Goal: Information Seeking & Learning: Compare options

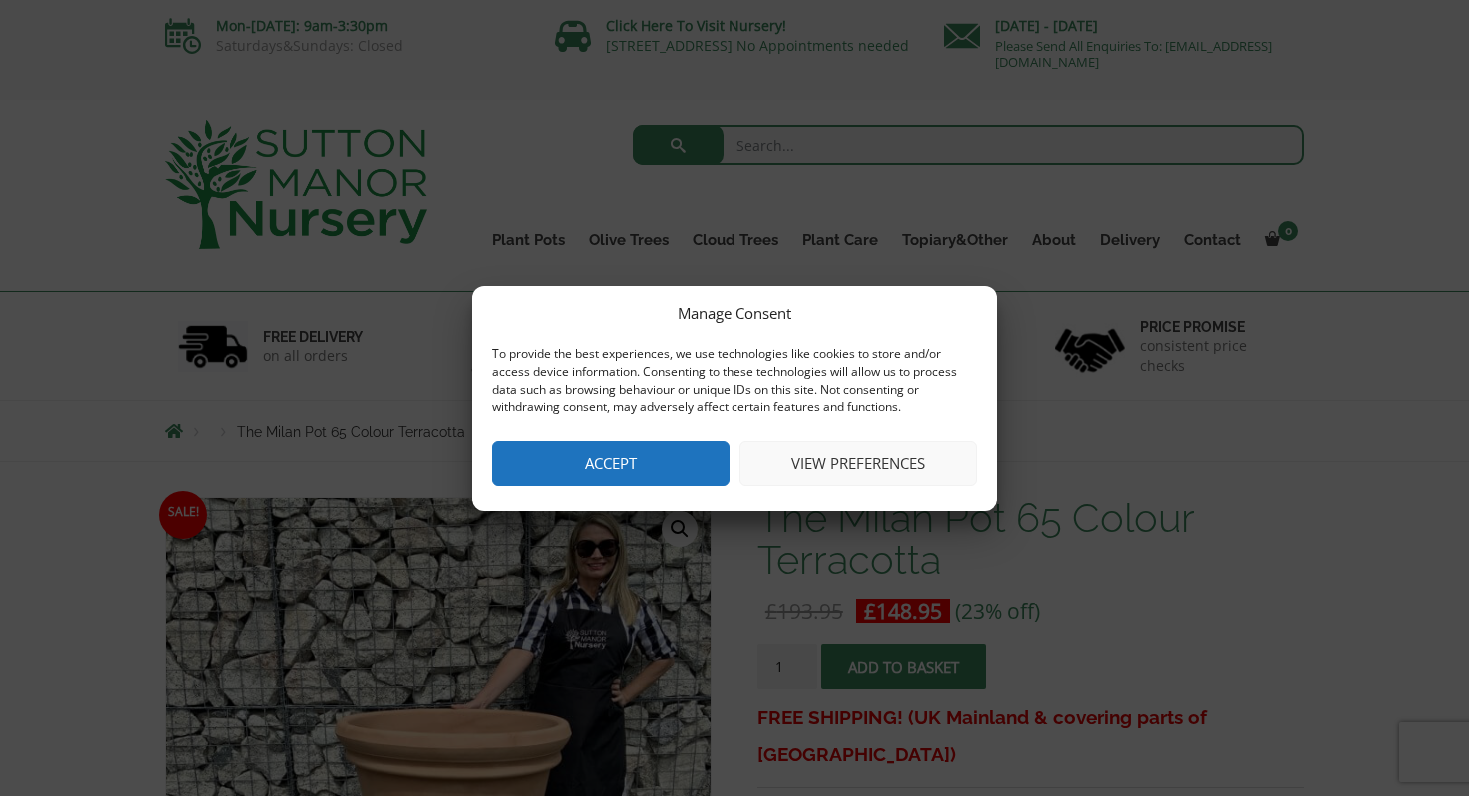
click at [674, 454] on button "Accept" at bounding box center [611, 464] width 238 height 45
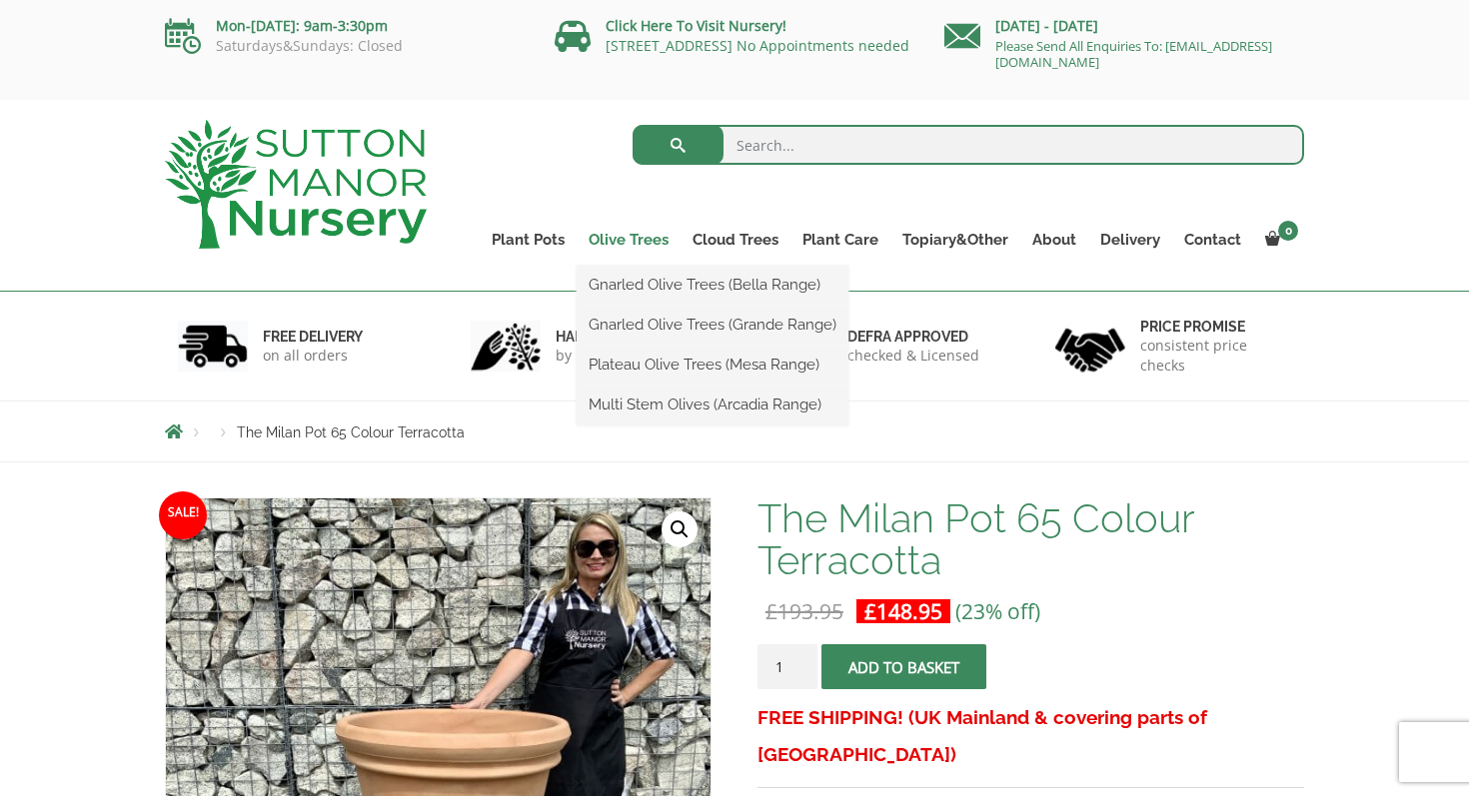
click at [640, 234] on link "Olive Trees" at bounding box center [628, 240] width 104 height 28
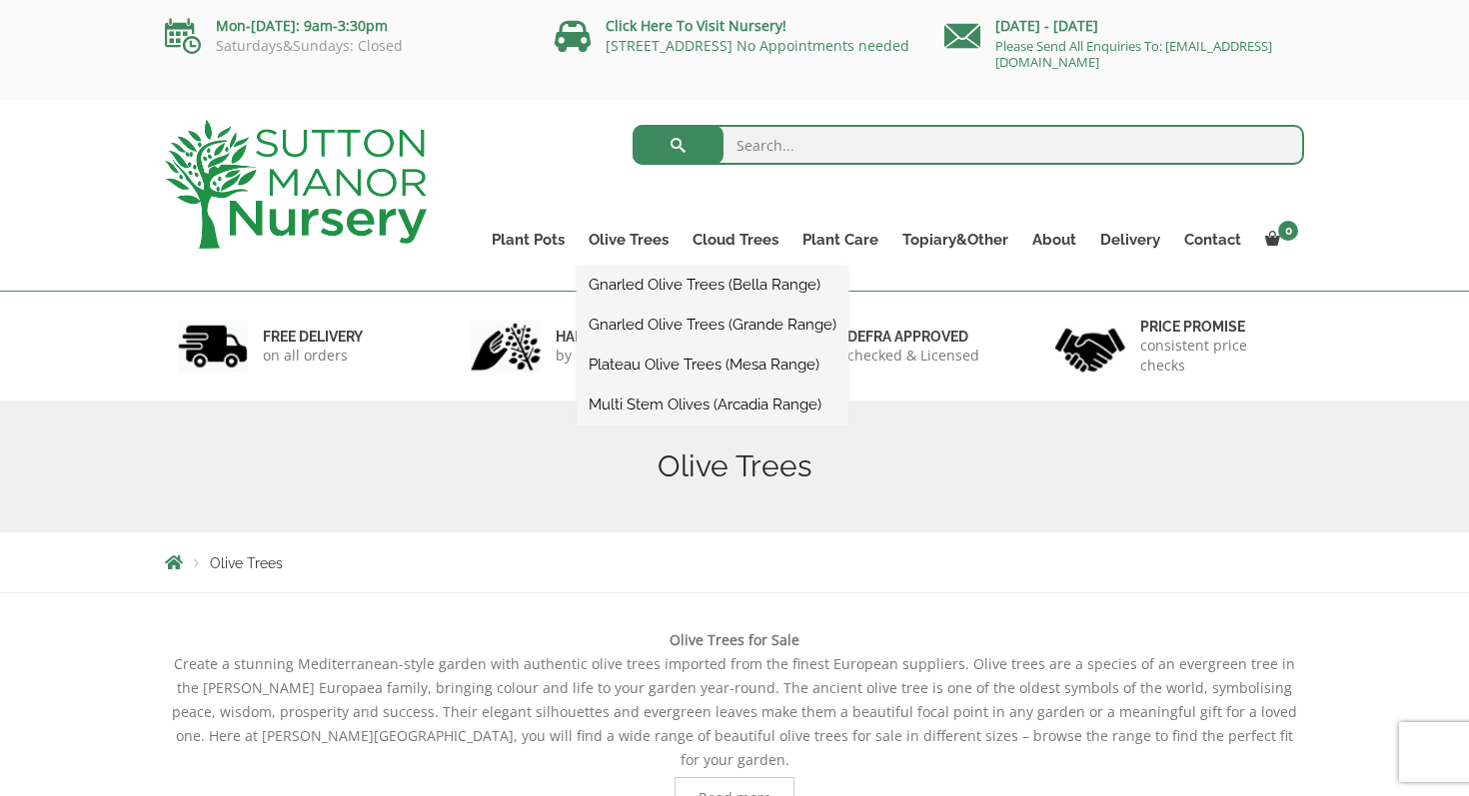
click at [653, 322] on link "Gnarled Olive Trees (Grande Range)" at bounding box center [712, 325] width 272 height 30
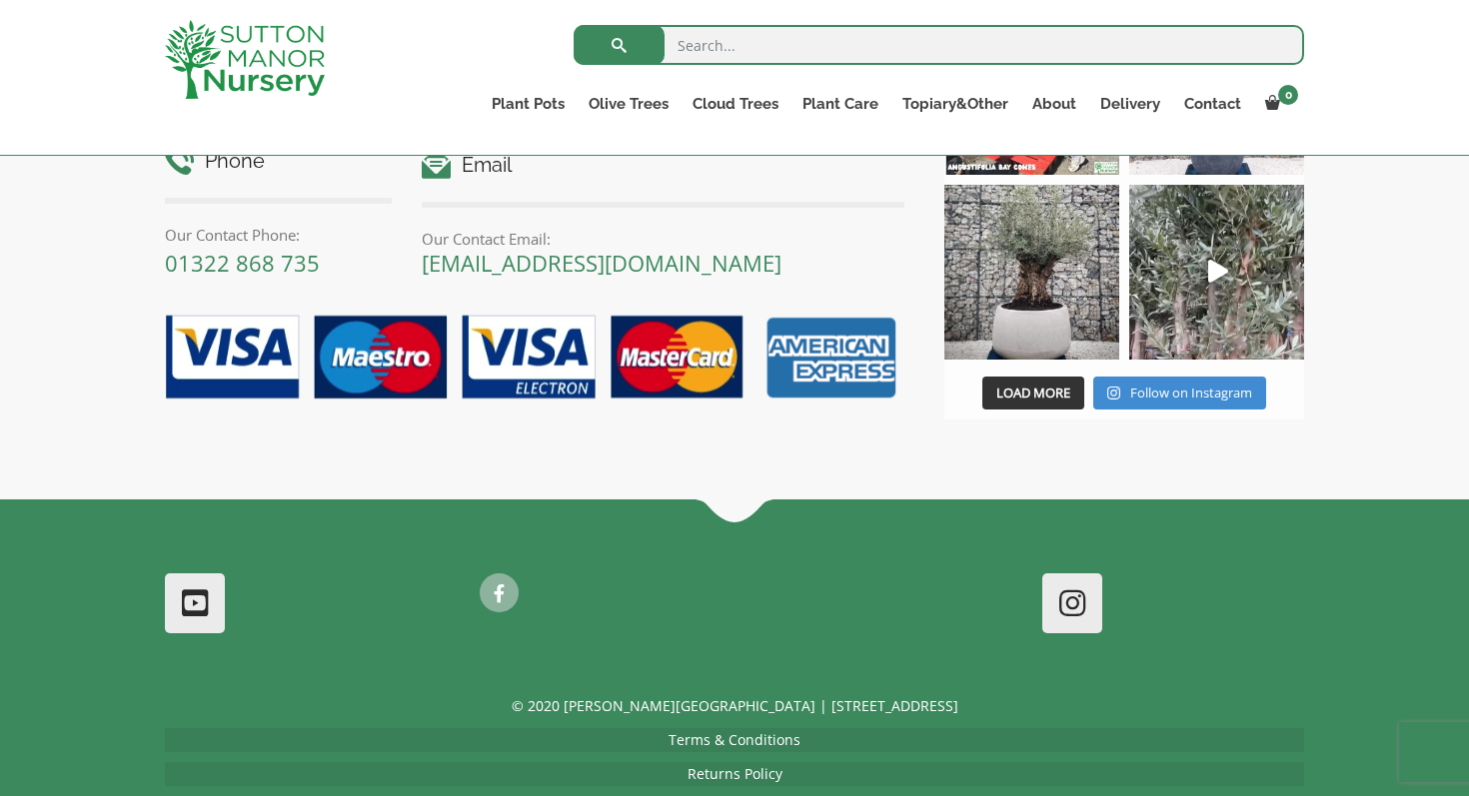
scroll to position [3875, 0]
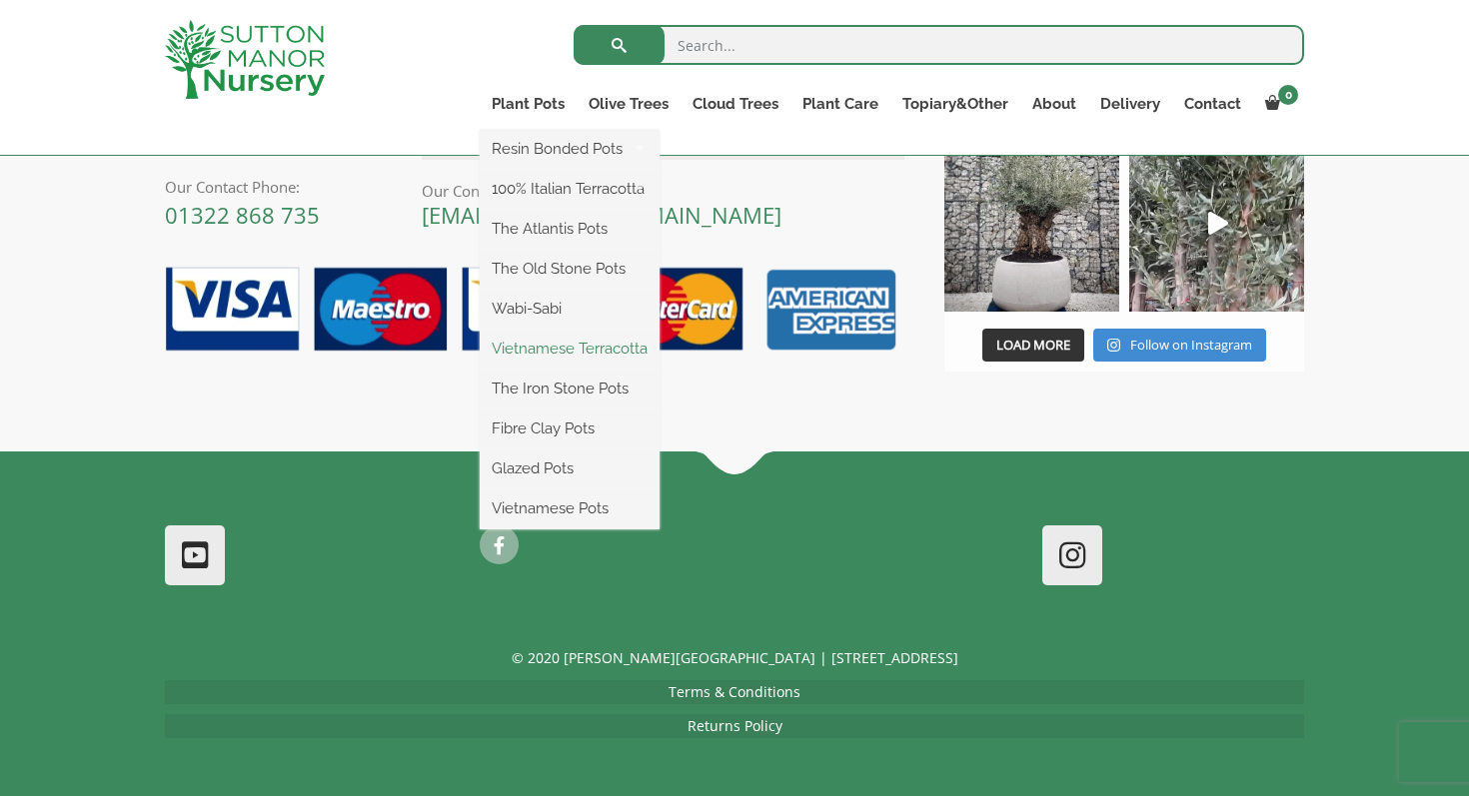
click at [595, 338] on link "Vietnamese Terracotta" at bounding box center [570, 349] width 180 height 30
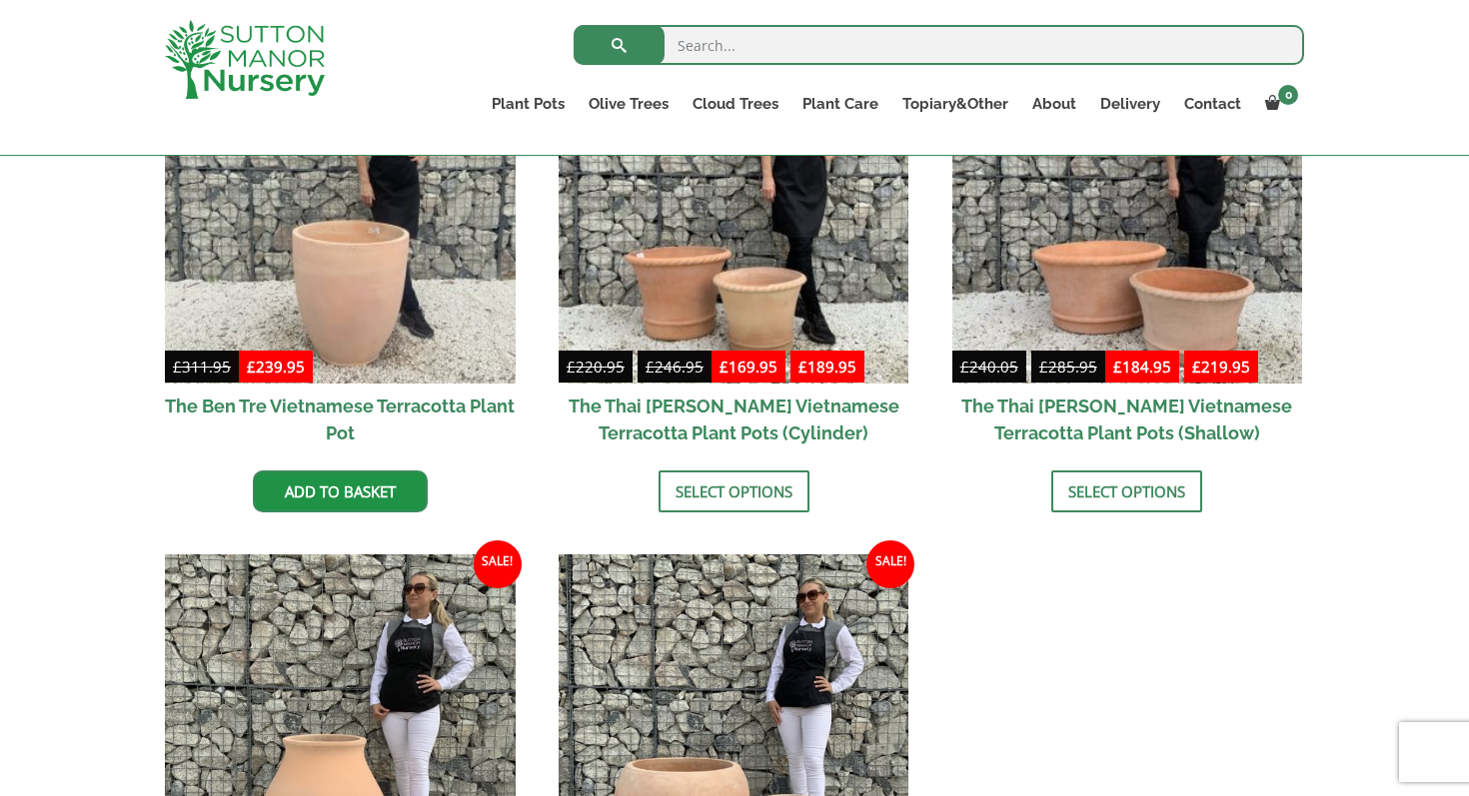
scroll to position [640, 0]
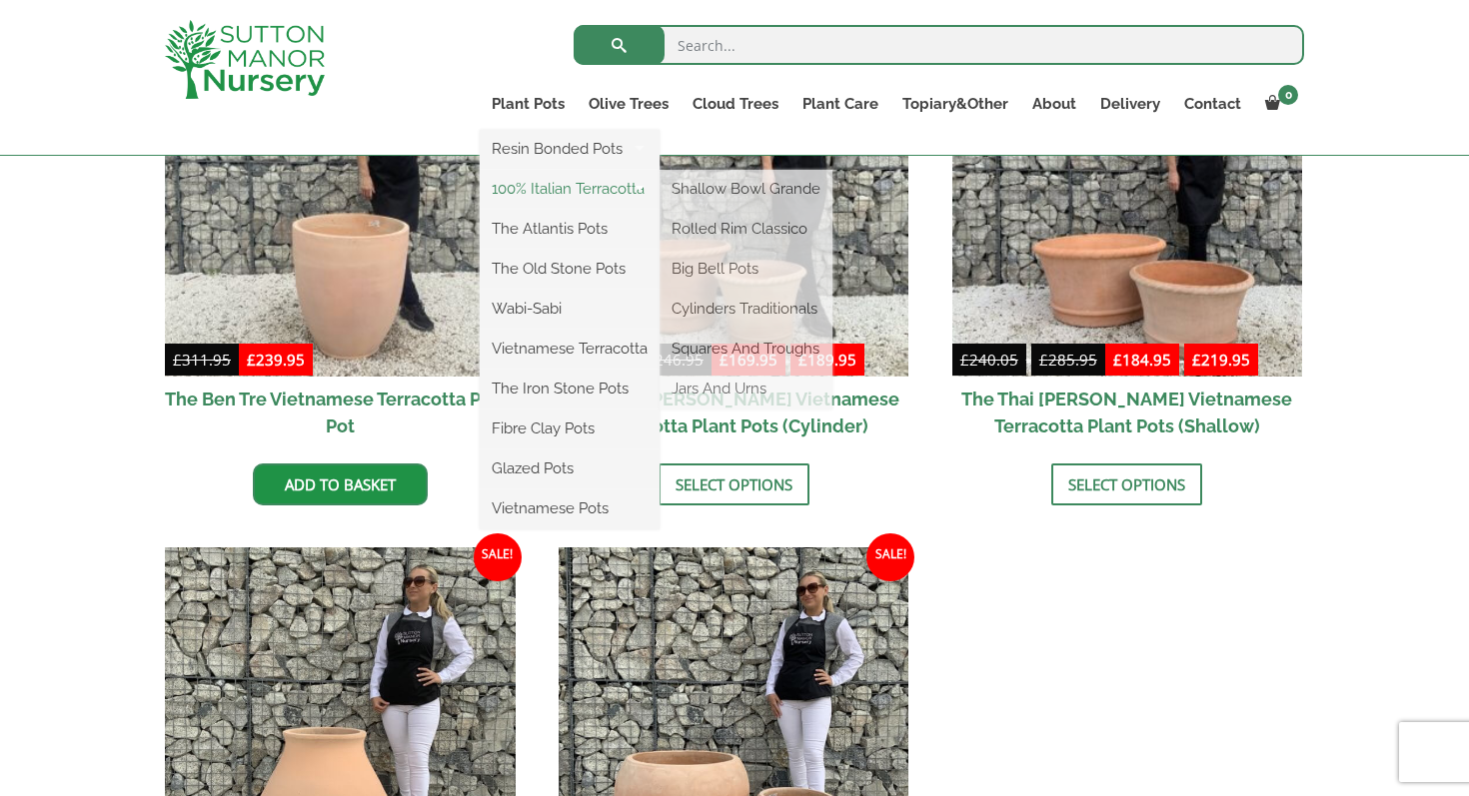
click at [534, 189] on link "100% Italian Terracotta" at bounding box center [570, 189] width 180 height 30
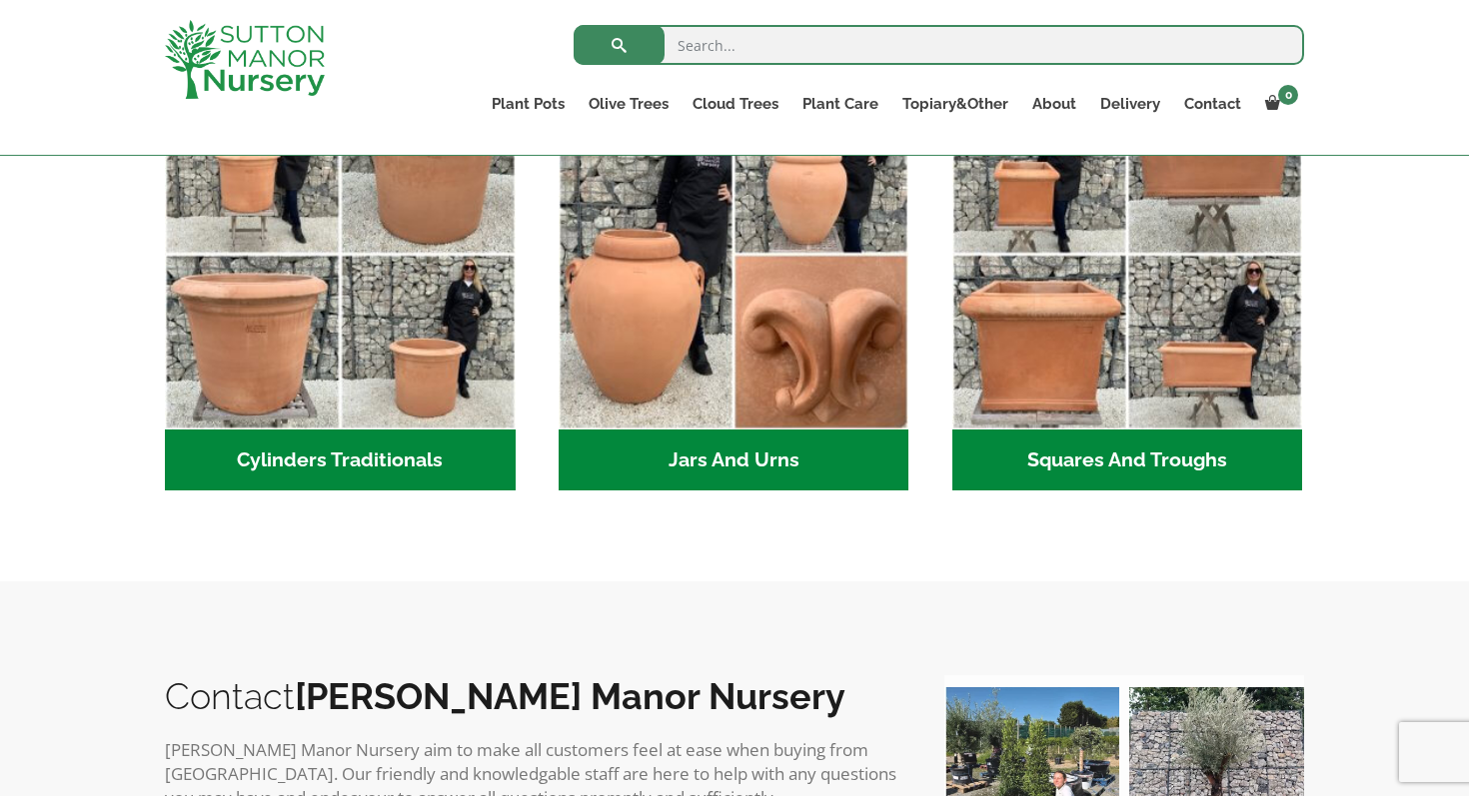
scroll to position [1165, 0]
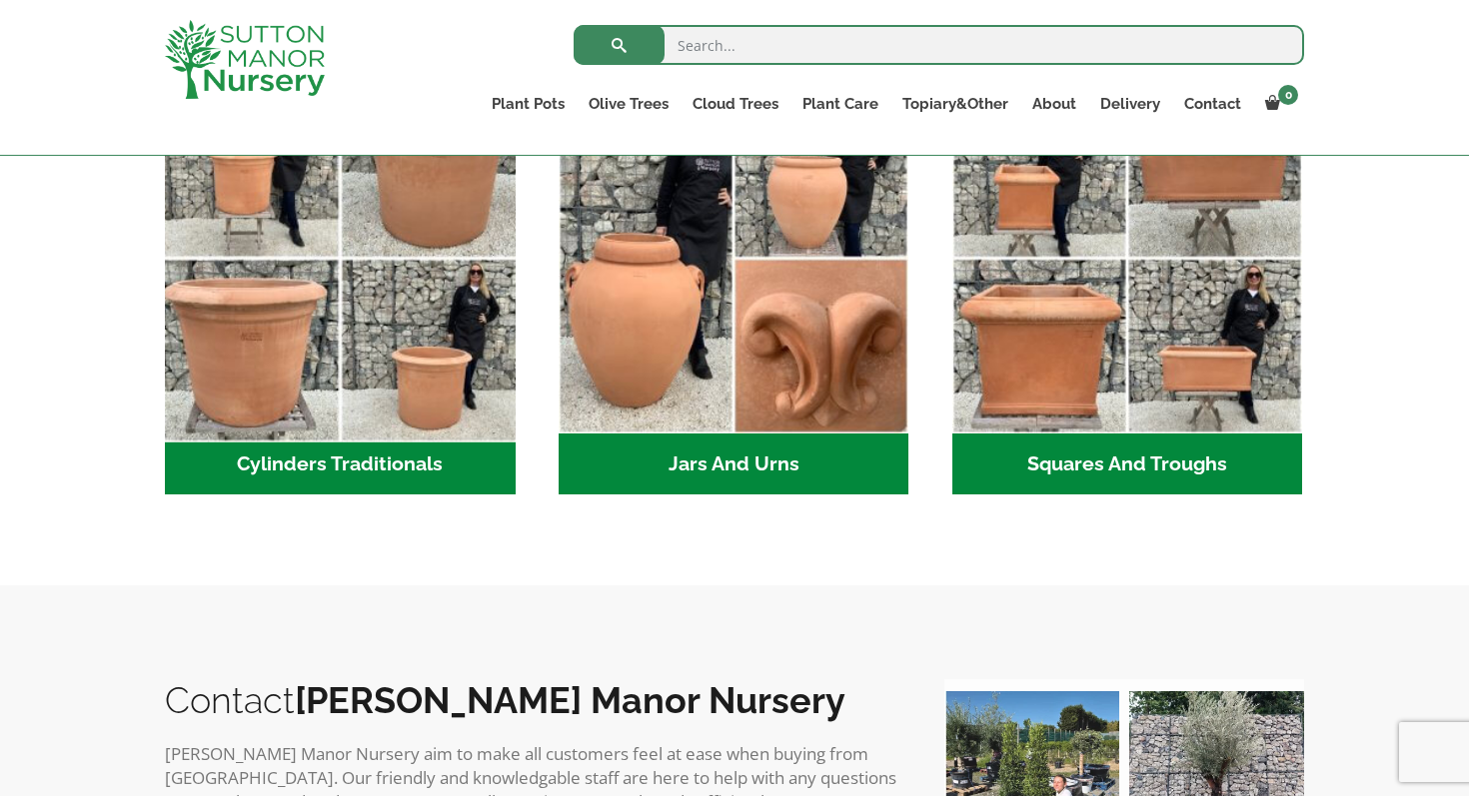
click at [296, 298] on img "Visit product category Cylinders Traditionals" at bounding box center [340, 259] width 368 height 368
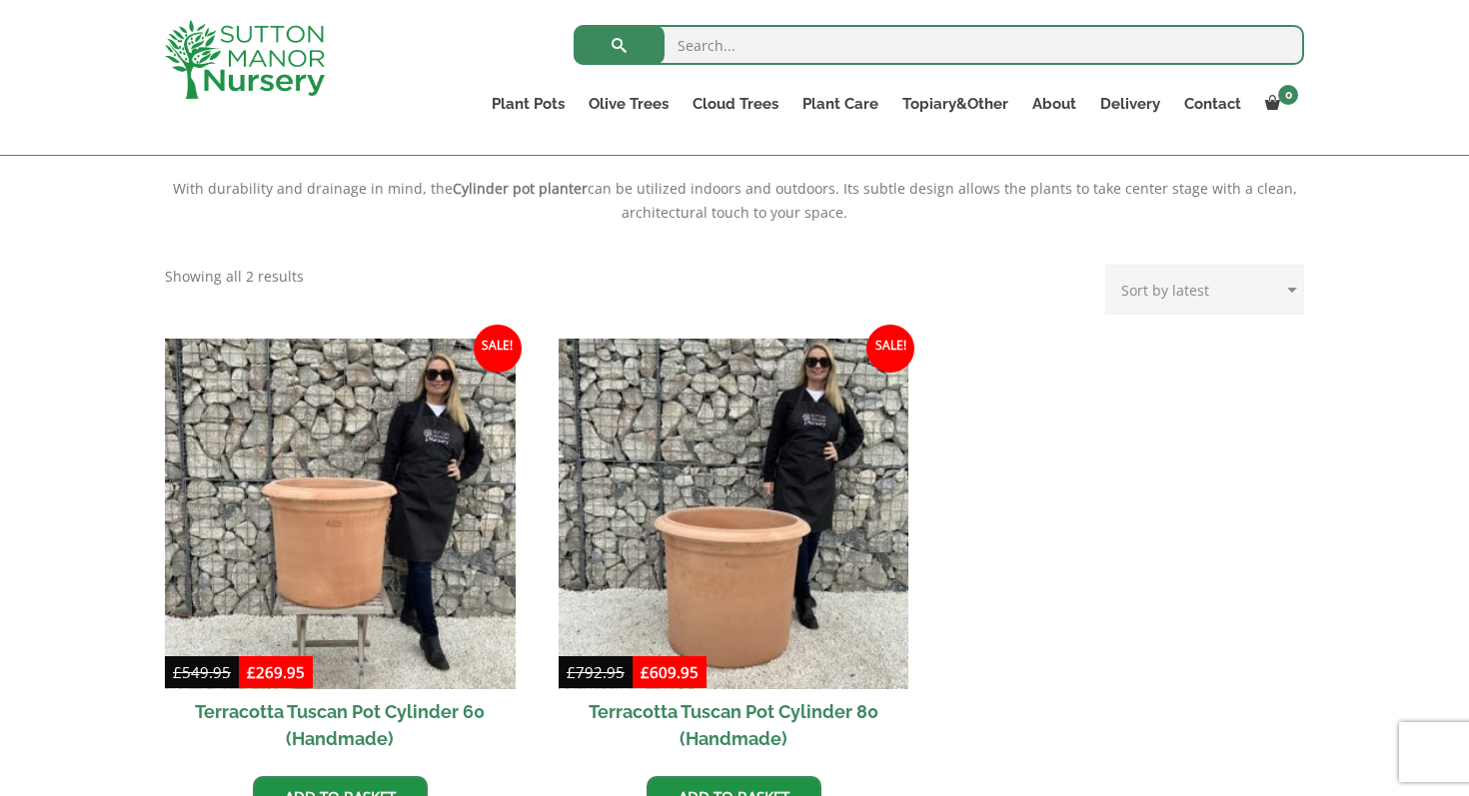
scroll to position [770, 0]
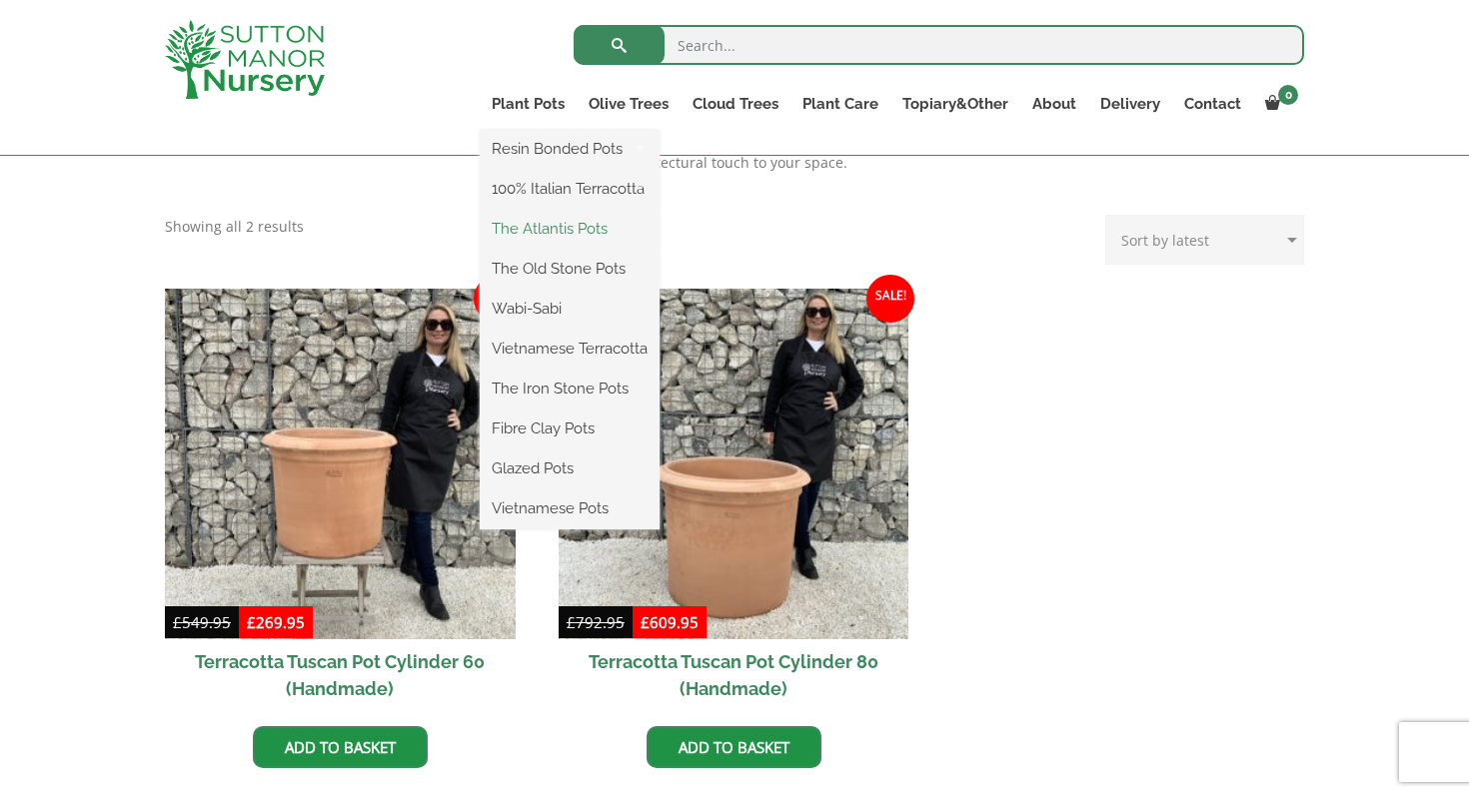
click at [558, 227] on link "The Atlantis Pots" at bounding box center [570, 229] width 180 height 30
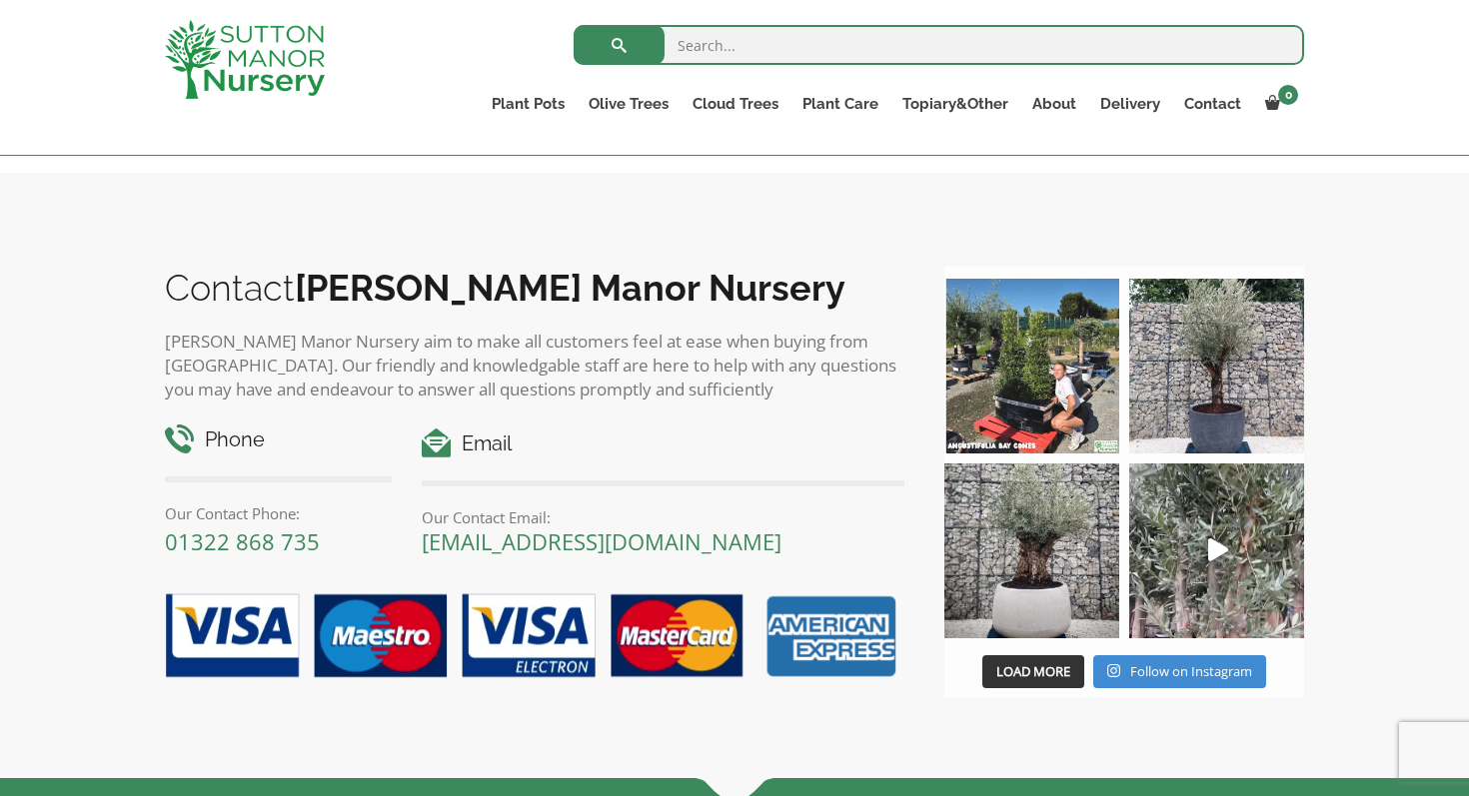
scroll to position [2279, 0]
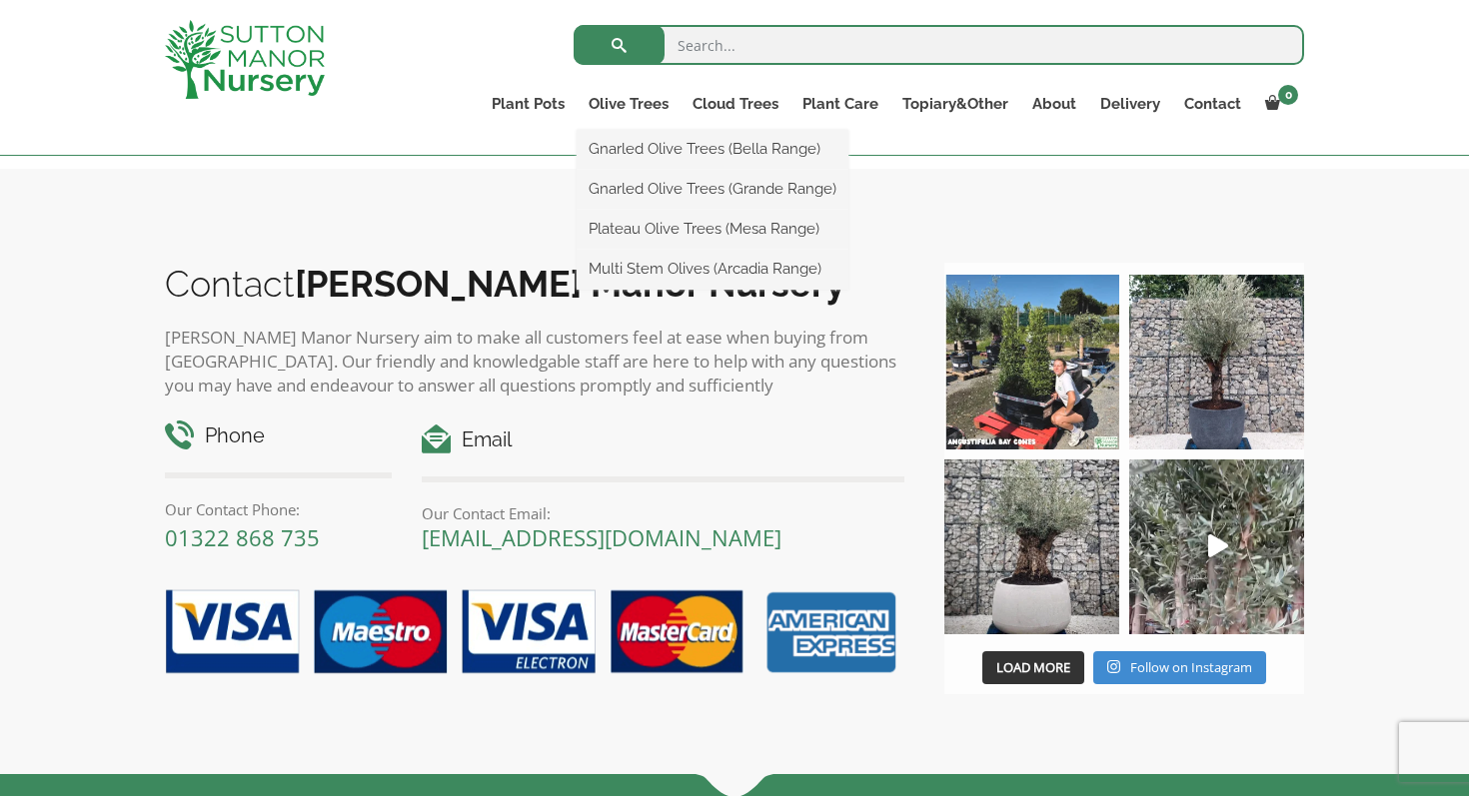
click at [617, 130] on ul "Gnarled Olive Trees (Bella Range) Gnarled Olive Trees (Grande Range) Plateau Ol…" at bounding box center [712, 210] width 272 height 160
click at [626, 144] on link "Gnarled Olive Trees (Bella Range)" at bounding box center [712, 149] width 272 height 30
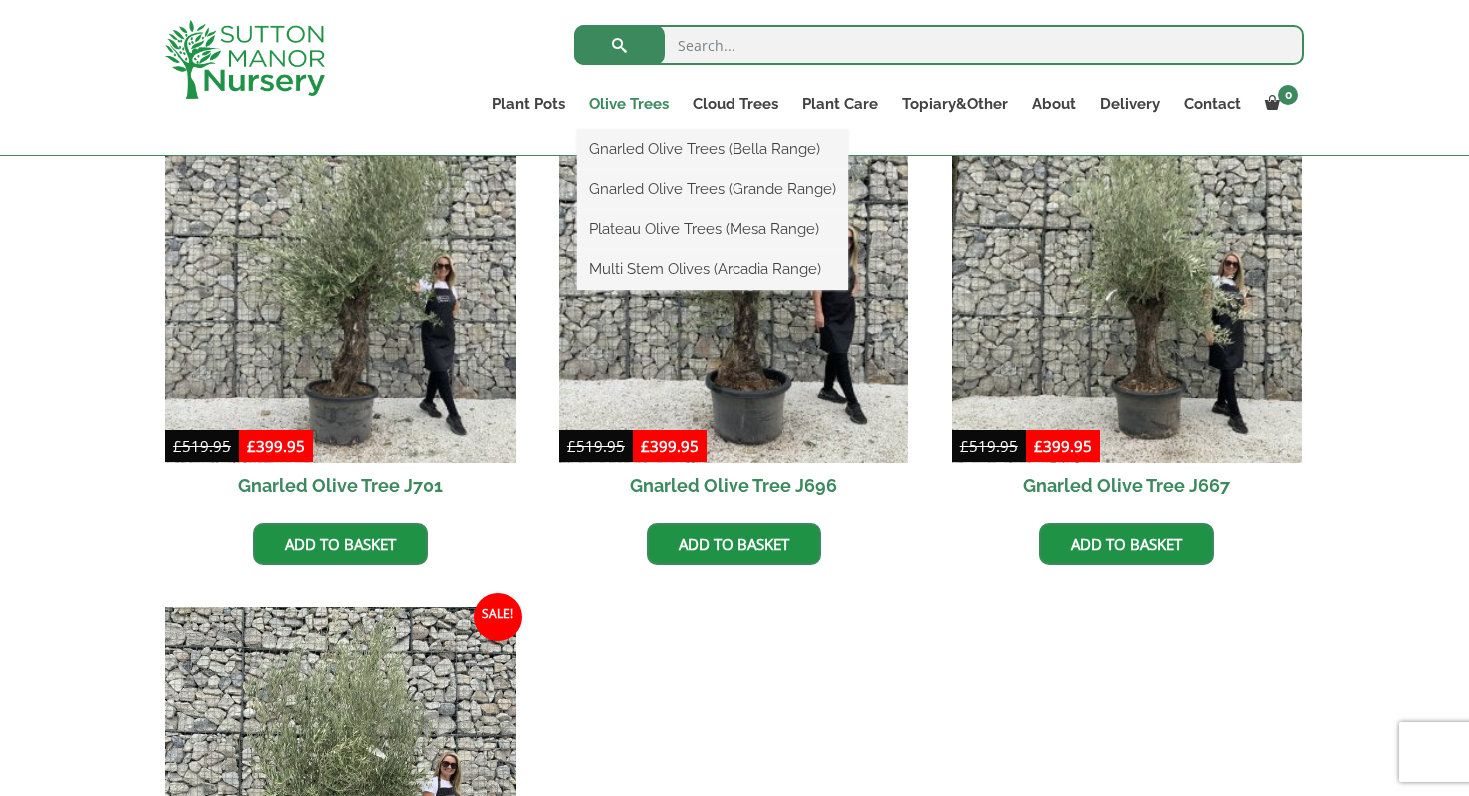
scroll to position [578, 0]
